Goal: Transaction & Acquisition: Purchase product/service

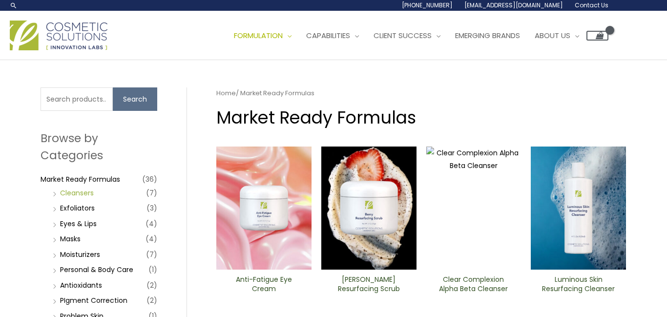
click at [88, 193] on link "Cleansers" at bounding box center [77, 193] width 34 height 10
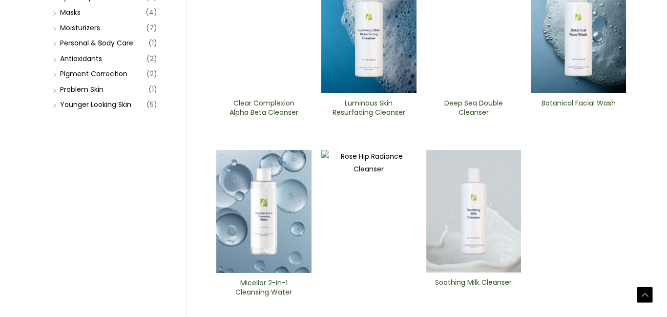
scroll to position [228, 0]
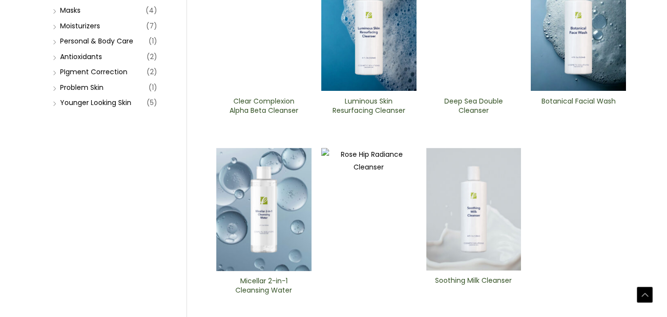
click at [477, 276] on h2 "Soothing Milk Cleanser" at bounding box center [473, 285] width 79 height 19
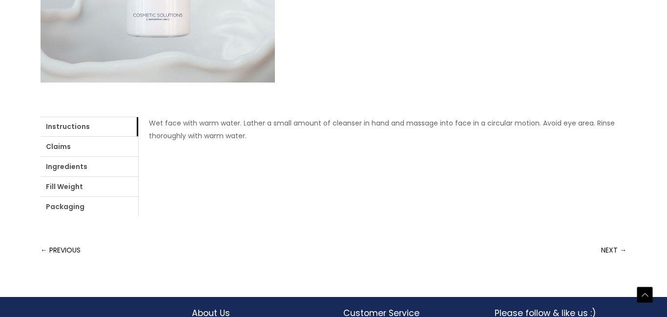
scroll to position [342, 0]
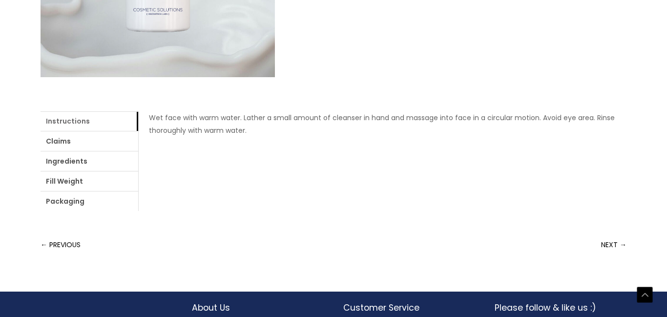
click at [109, 123] on link "Instructions" at bounding box center [90, 121] width 98 height 20
click at [74, 119] on link "Instructions" at bounding box center [90, 121] width 98 height 20
click at [80, 161] on link "Ingredients" at bounding box center [90, 161] width 98 height 20
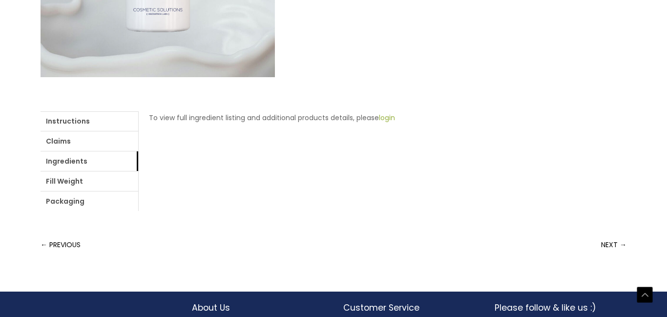
click at [389, 120] on link "login" at bounding box center [387, 118] width 16 height 10
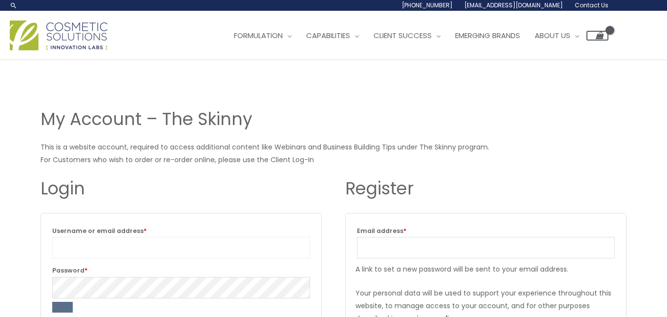
click at [220, 237] on input "Username or email address * Required" at bounding box center [181, 247] width 258 height 21
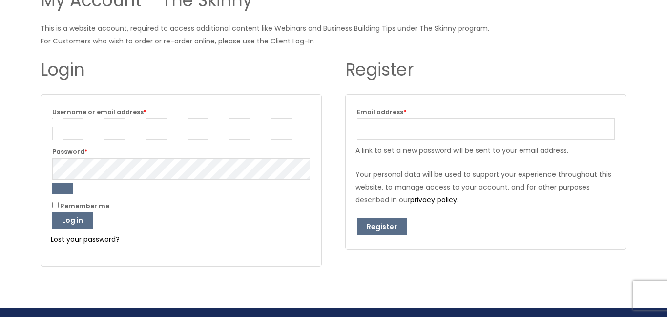
type input "[PERSON_NAME][EMAIL_ADDRESS][DOMAIN_NAME]"
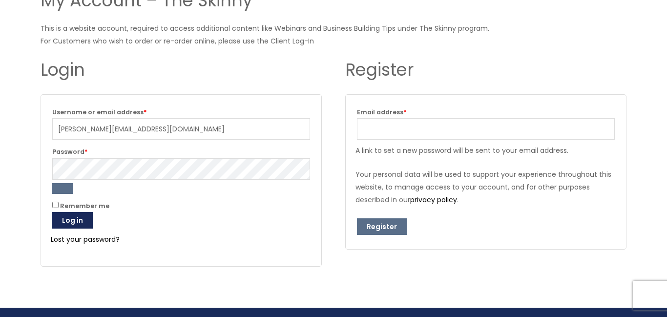
click at [71, 218] on button "Log in" at bounding box center [72, 220] width 41 height 17
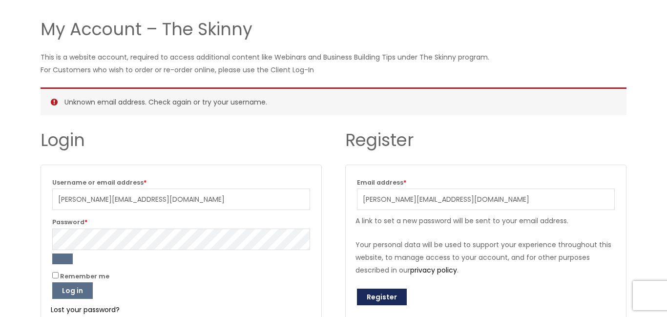
scroll to position [90, 0]
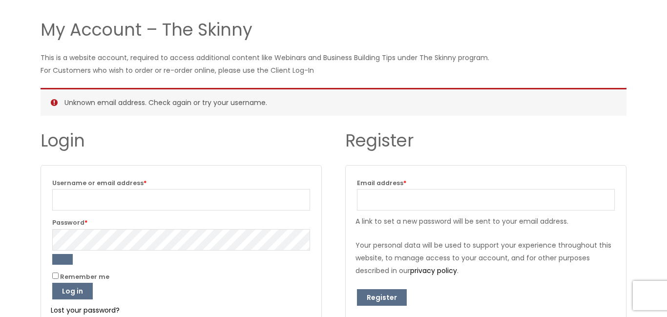
scroll to position [89, 0]
